Goal: Transaction & Acquisition: Purchase product/service

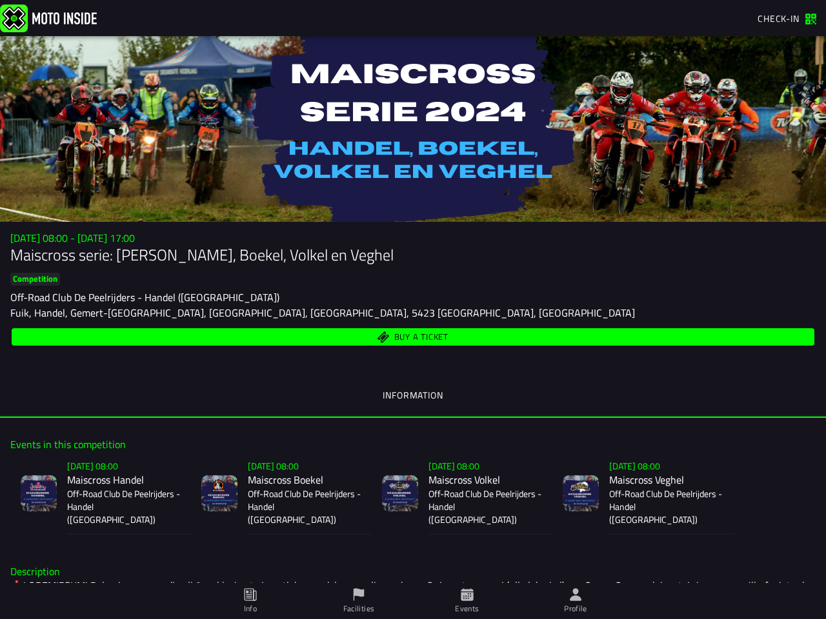
click at [413, 310] on div "Fuik, Handel, Gemert-[GEOGRAPHIC_DATA], [GEOGRAPHIC_DATA], [GEOGRAPHIC_DATA], 5…" at bounding box center [412, 312] width 805 height 15
click at [48, 17] on img at bounding box center [48, 18] width 97 height 28
click at [787, 19] on span "Check-in" at bounding box center [778, 19] width 42 height 14
click at [781, 19] on span "Check-in" at bounding box center [778, 19] width 42 height 14
click at [413, 292] on div "Competition Off-Road Club De Peelrijders - Handel ([GEOGRAPHIC_DATA])" at bounding box center [412, 289] width 805 height 32
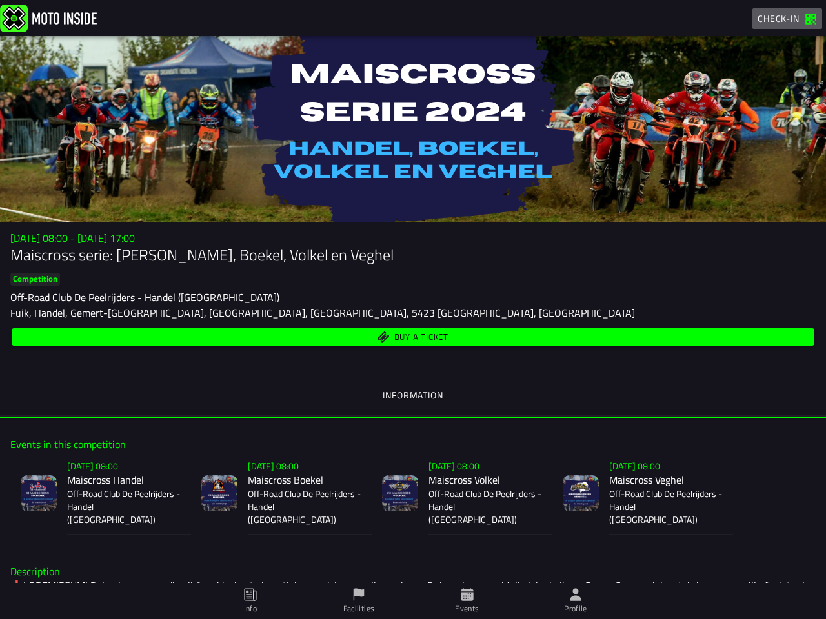
click at [413, 328] on div "Buy a ticket" at bounding box center [412, 337] width 805 height 23
click at [407, 238] on h3 "[DATE] 08:00 - [DATE] 17:00" at bounding box center [412, 238] width 805 height 12
click at [407, 255] on h1 "Maiscross serie: [PERSON_NAME], Boekel, Volkel en Veghel" at bounding box center [412, 254] width 805 height 21
click at [0, 0] on slot "Competition" at bounding box center [0, 0] width 0 height 0
